Goal: Task Accomplishment & Management: Manage account settings

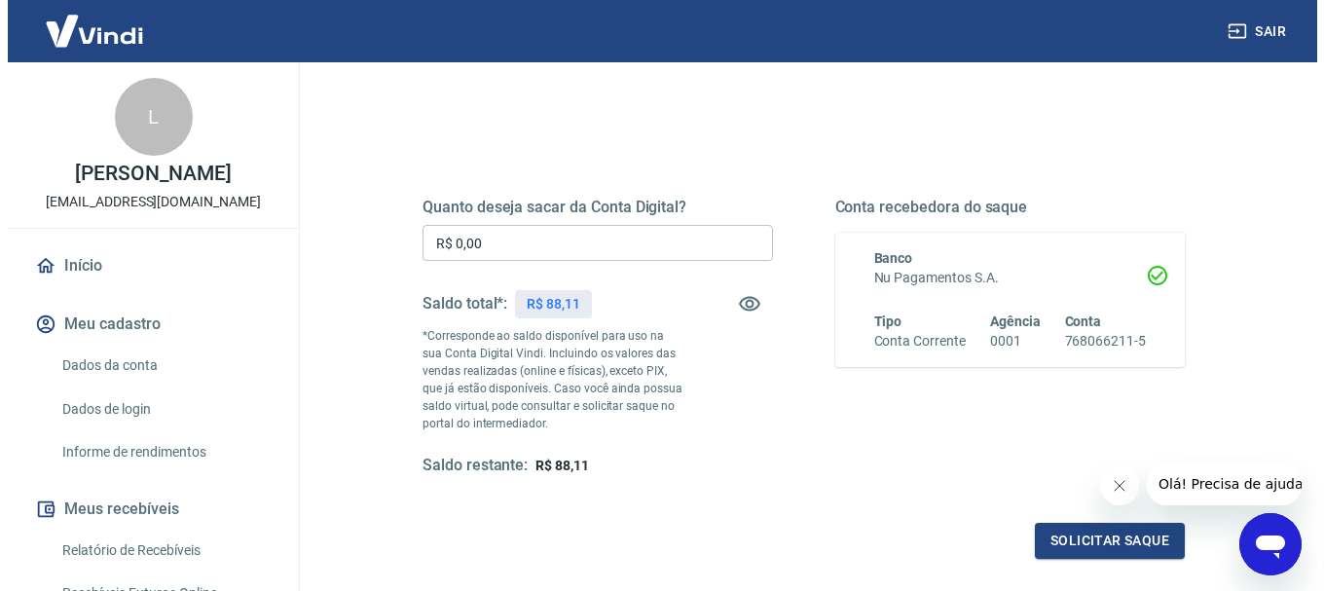
scroll to position [195, 0]
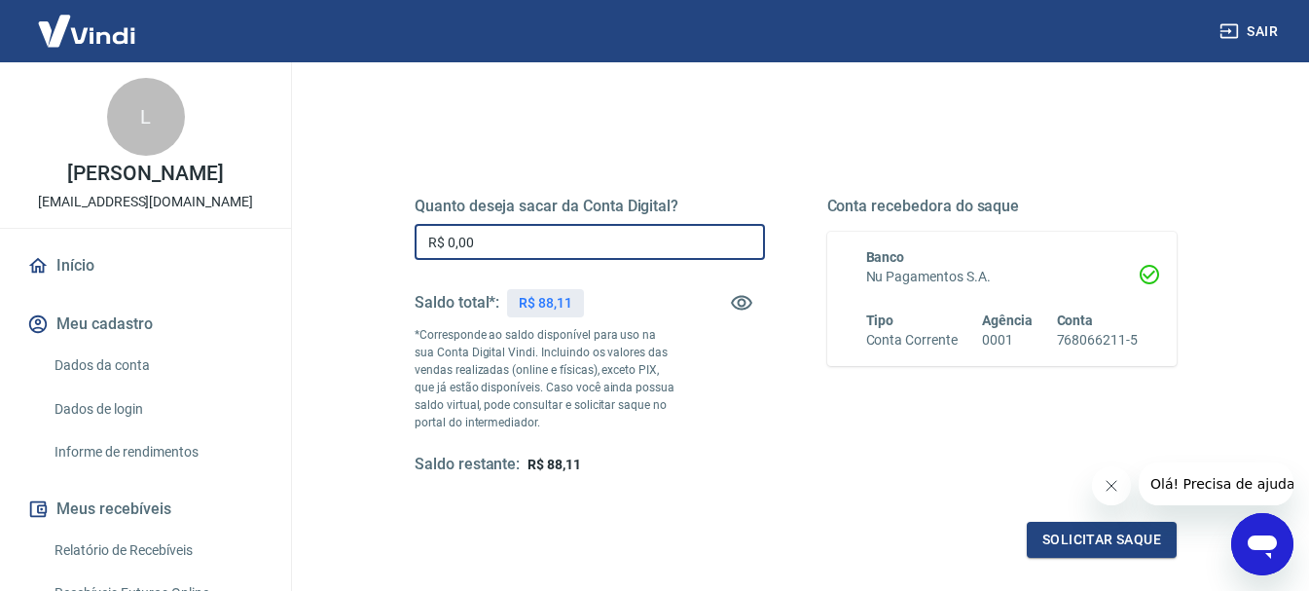
click at [504, 240] on input "R$ 0,00" at bounding box center [590, 242] width 350 height 36
type input "R$ 88,11"
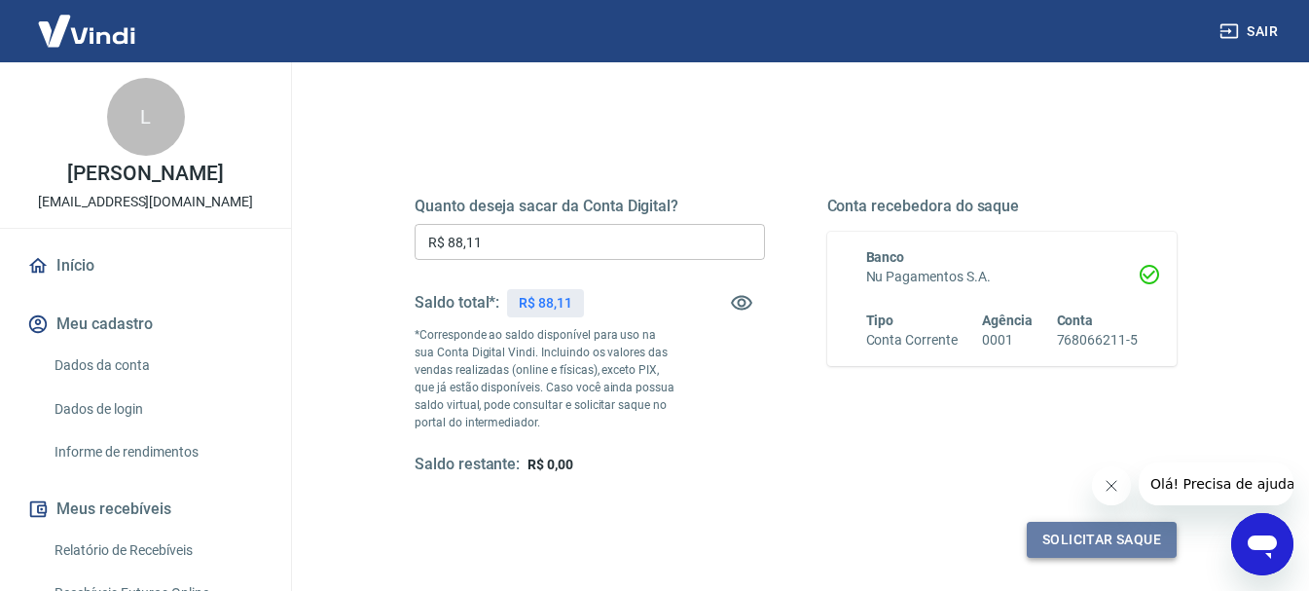
click at [1063, 541] on button "Solicitar saque" at bounding box center [1102, 540] width 150 height 36
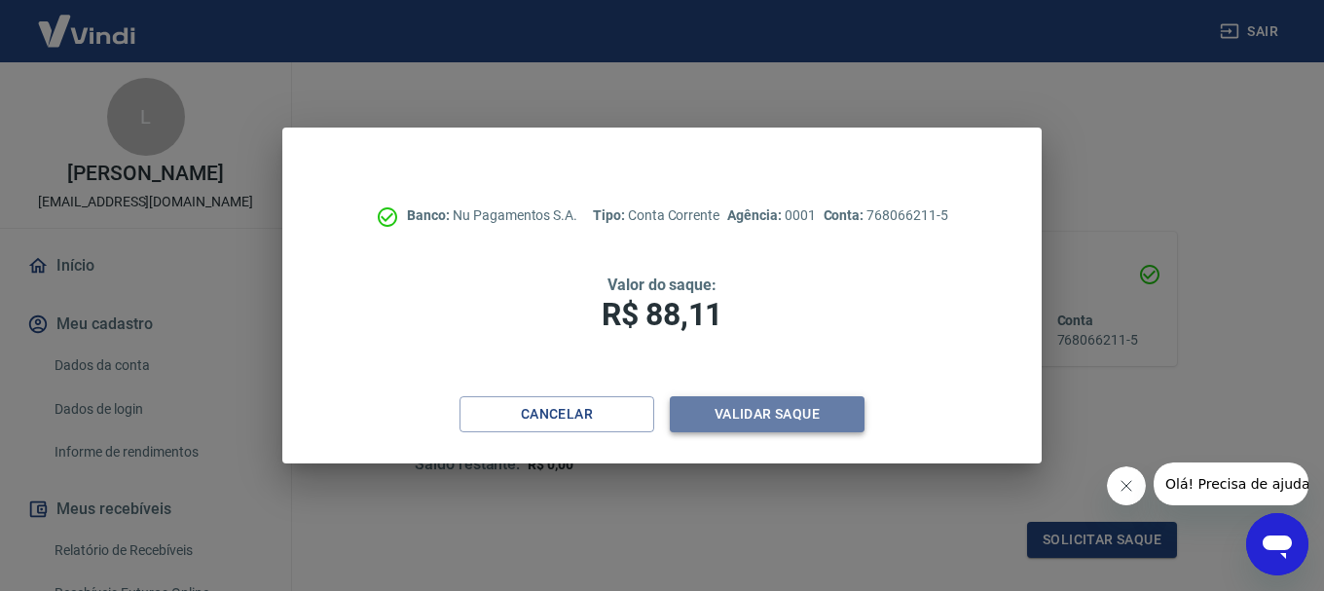
click at [741, 408] on button "Validar saque" at bounding box center [767, 414] width 195 height 36
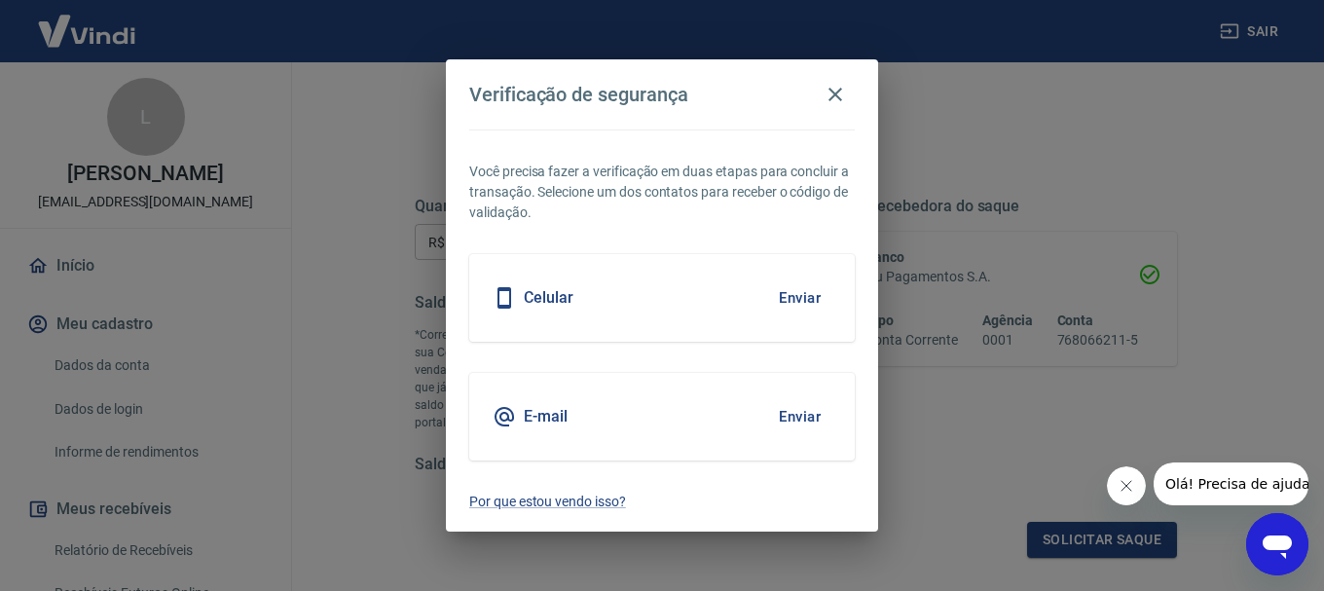
click at [799, 289] on button "Enviar" at bounding box center [799, 297] width 63 height 41
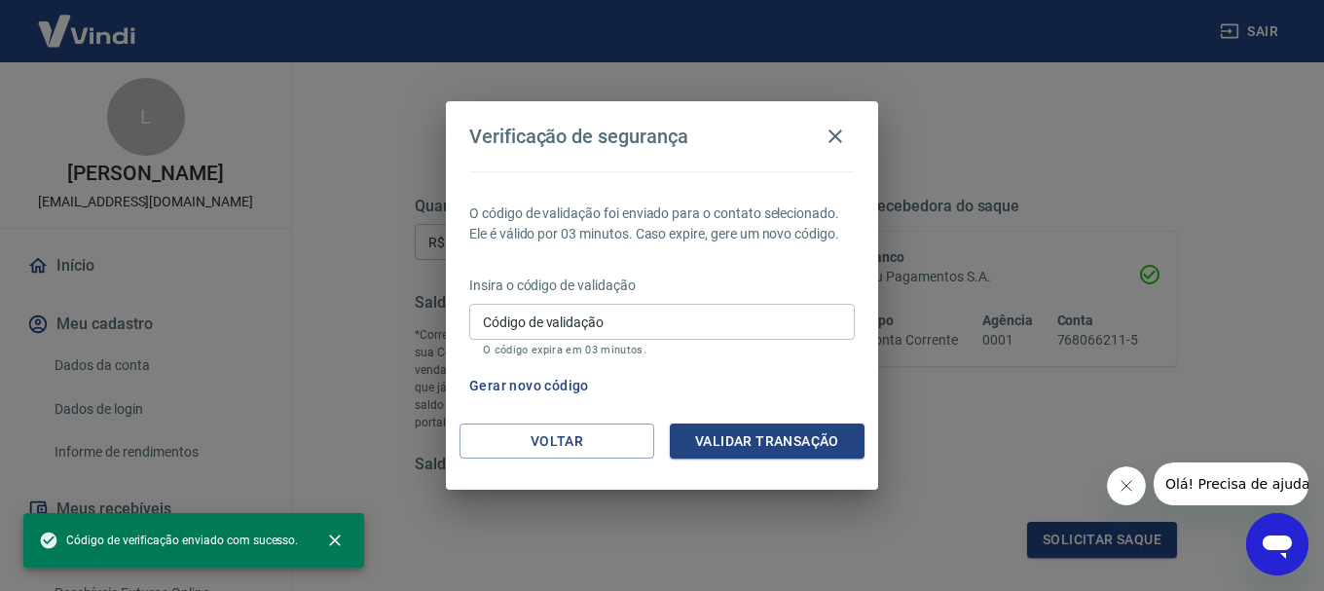
click at [761, 317] on input "Código de validação" at bounding box center [662, 322] width 386 height 36
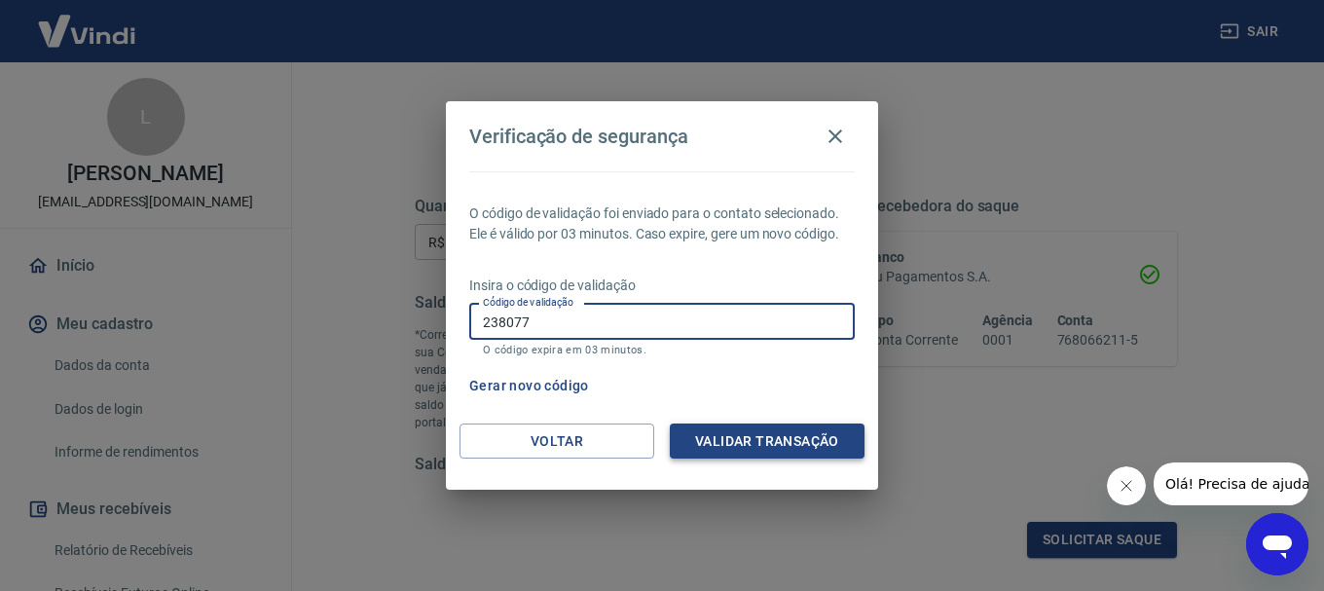
type input "238077"
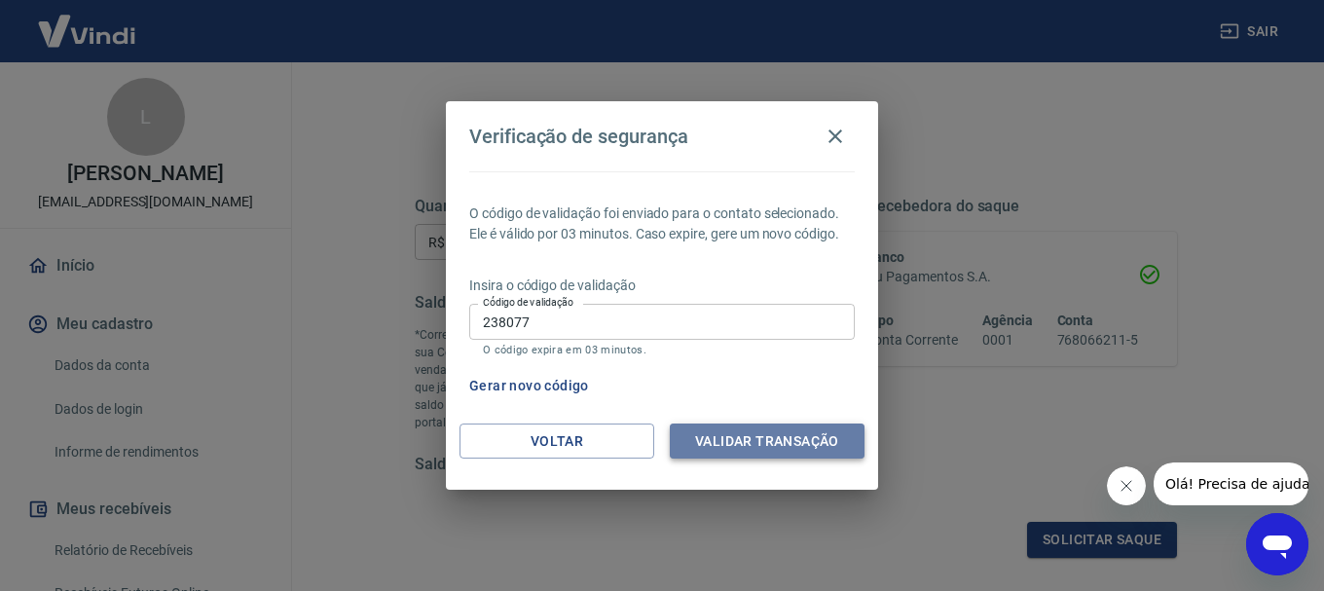
click at [772, 431] on button "Validar transação" at bounding box center [767, 442] width 195 height 36
